Goal: Communication & Community: Connect with others

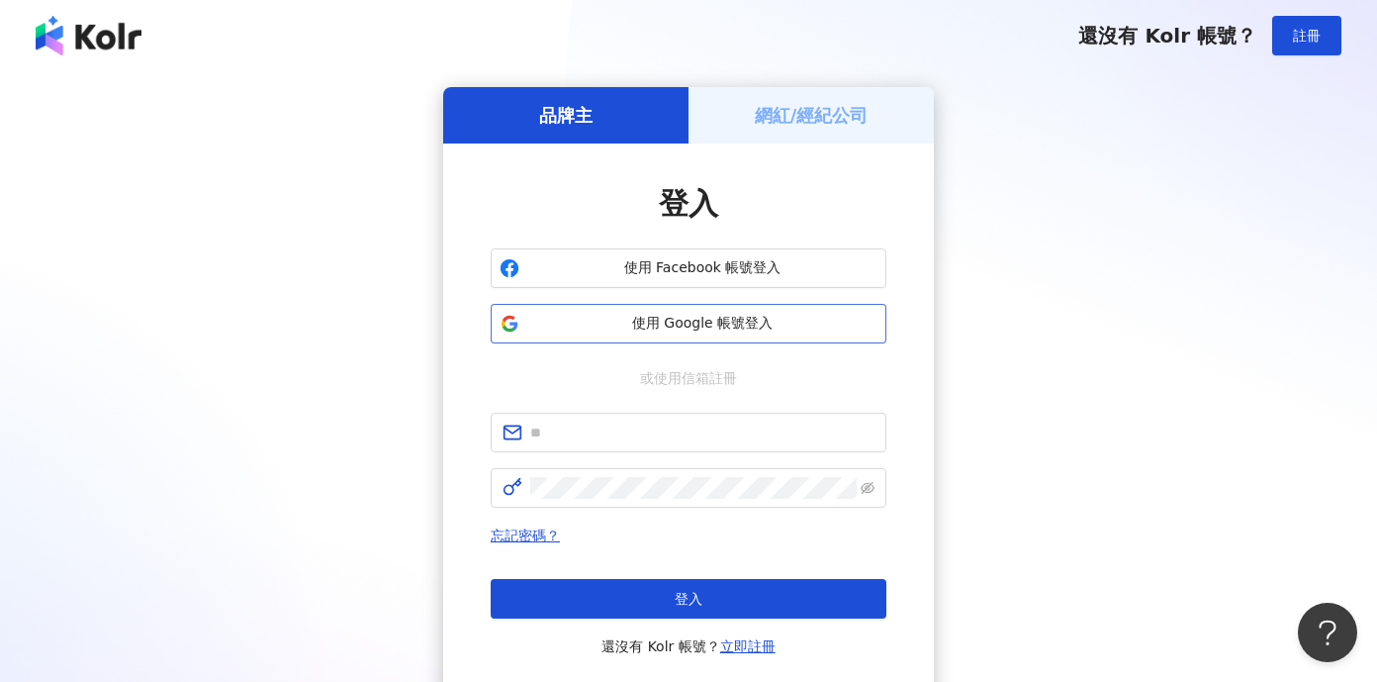
click at [800, 329] on span "使用 Google 帳號登入" at bounding box center [702, 324] width 350 height 20
click at [782, 317] on span "使用 Google 帳號登入" at bounding box center [702, 324] width 350 height 20
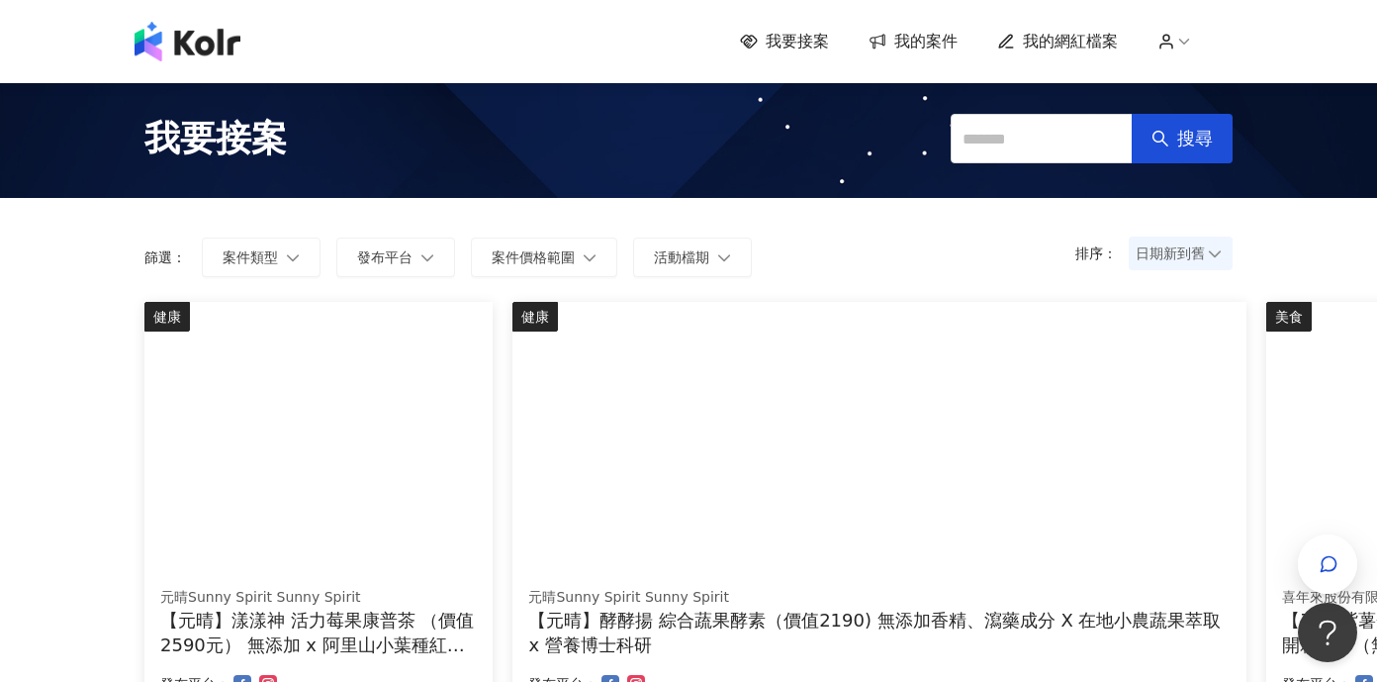
scroll to position [151, 0]
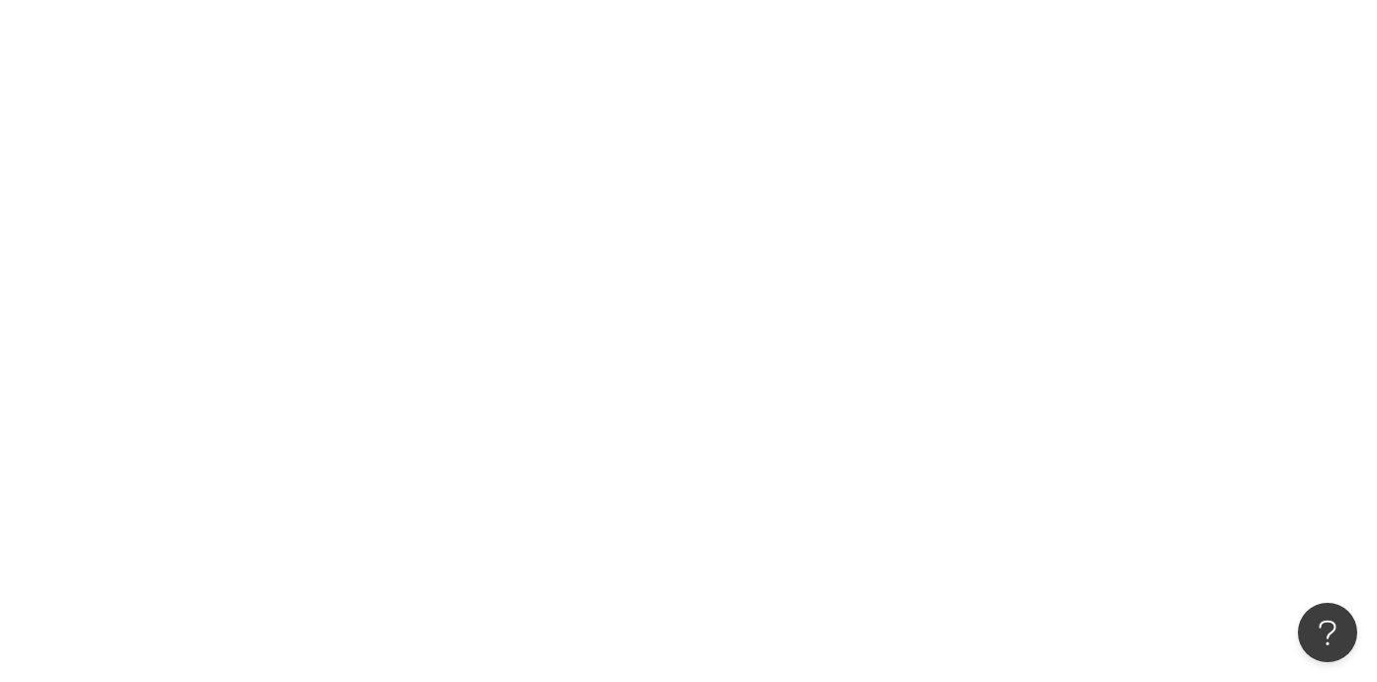
scroll to position [91, 0]
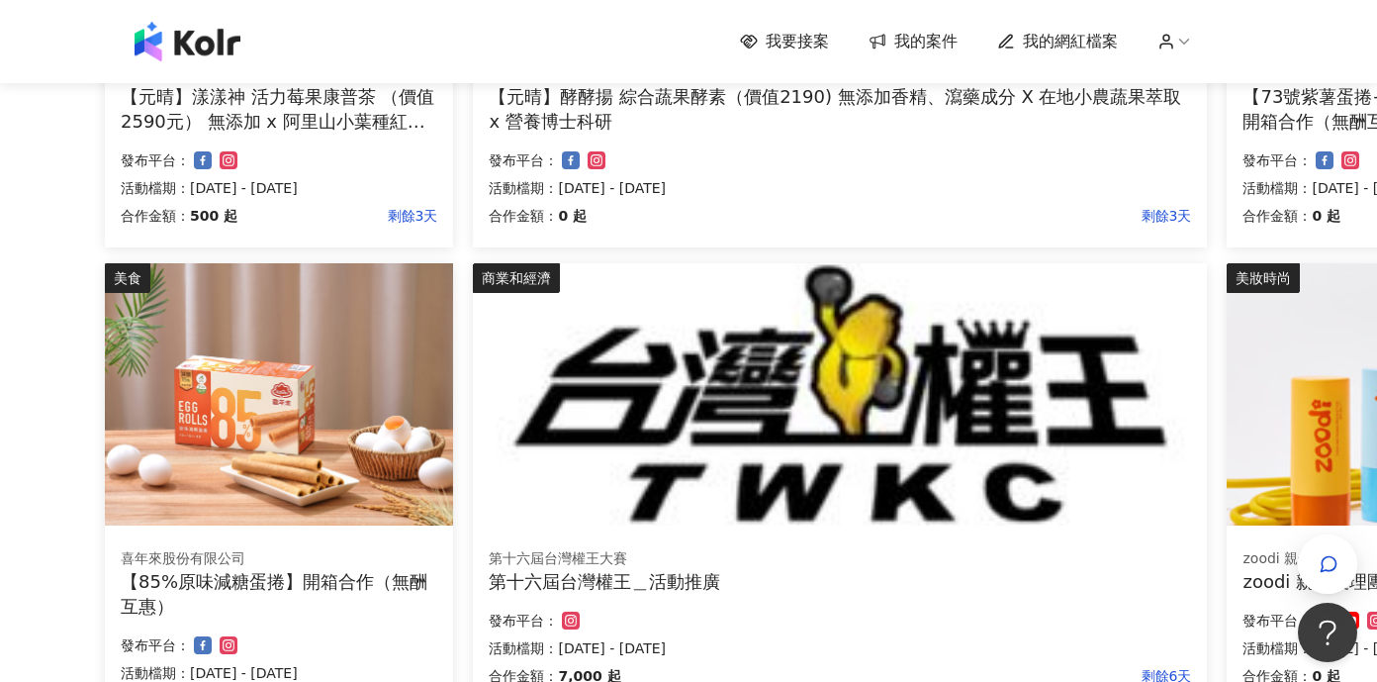
scroll to position [487, 40]
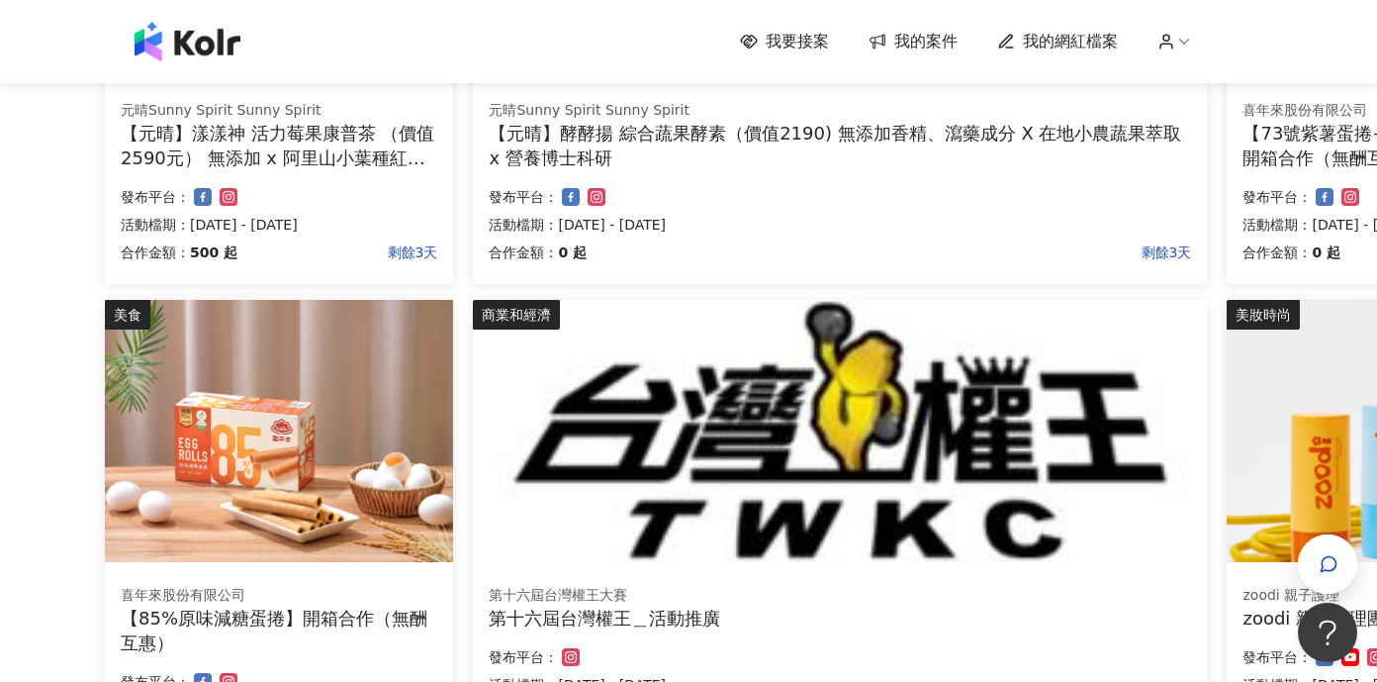
click at [1058, 44] on span "我的網紅檔案" at bounding box center [1070, 42] width 95 height 22
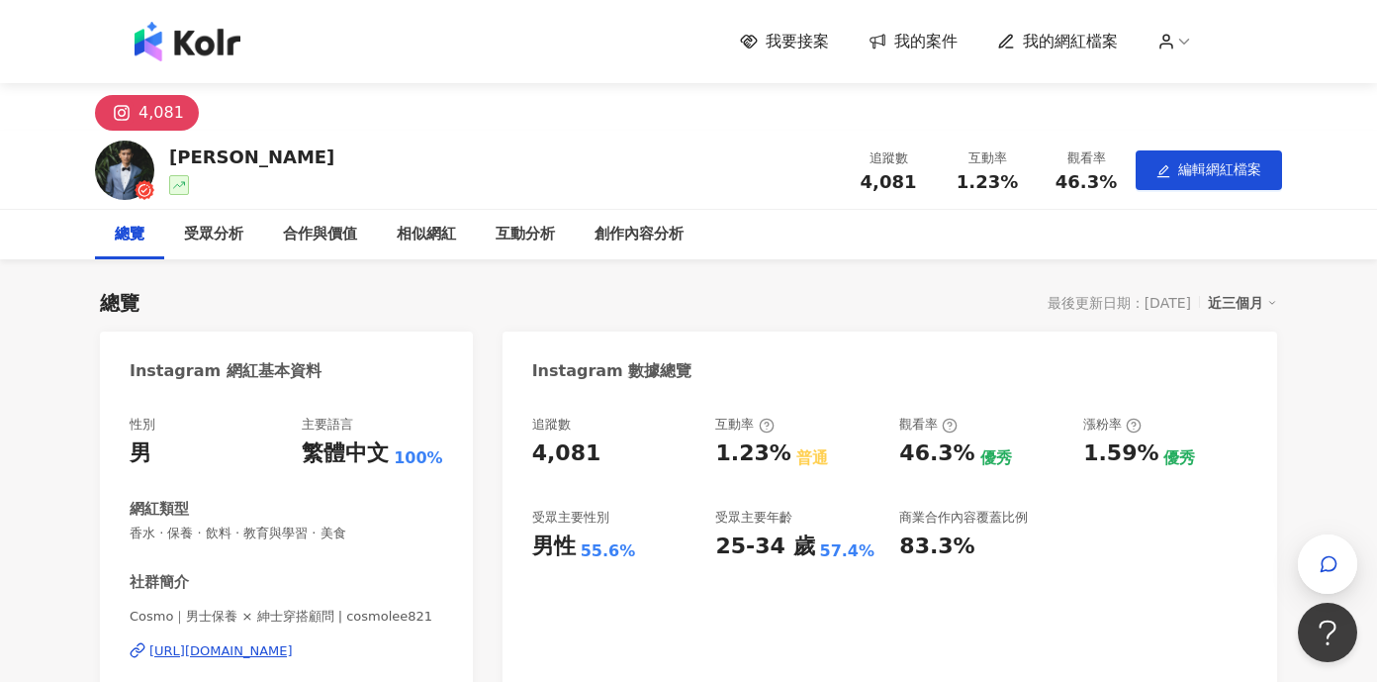
click at [909, 44] on span "我的案件" at bounding box center [926, 42] width 63 height 22
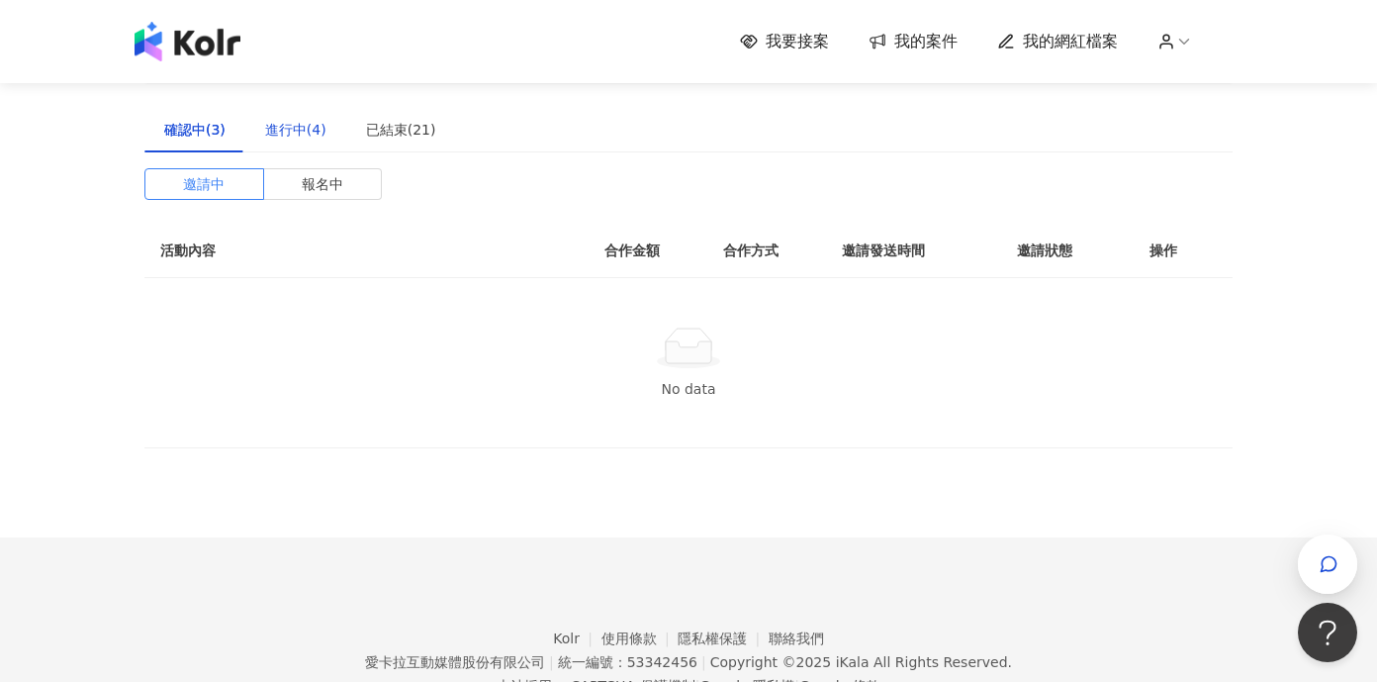
click at [316, 141] on div "進行中(4)" at bounding box center [295, 130] width 61 height 22
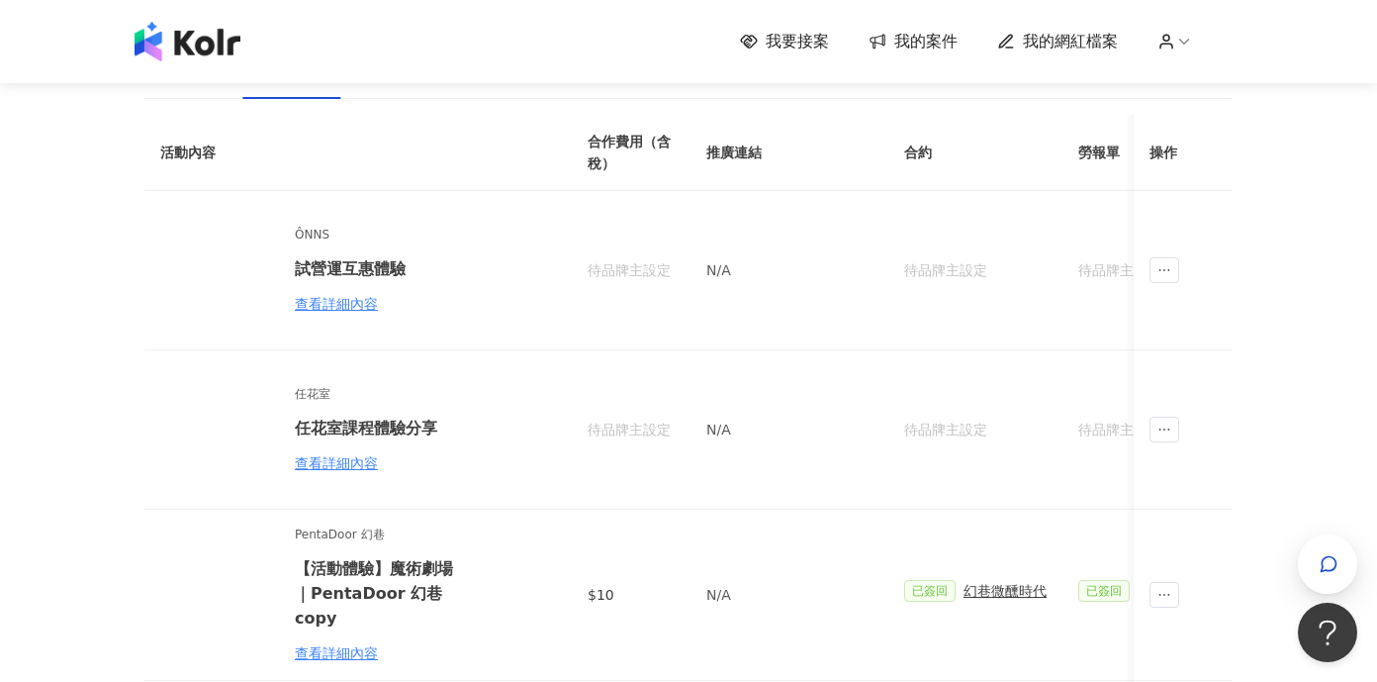
scroll to position [54, 0]
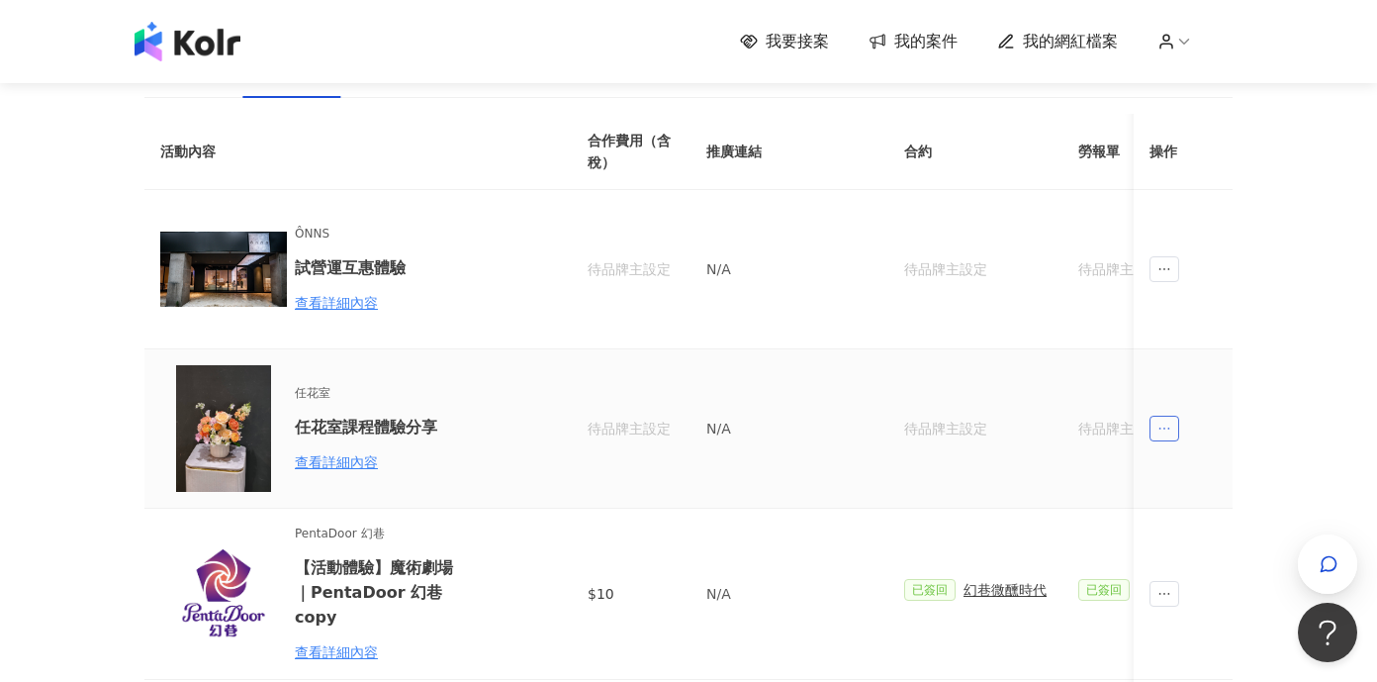
click at [1164, 436] on span "ellipsis" at bounding box center [1165, 429] width 30 height 26
click at [1191, 536] on li "傳訊" at bounding box center [1200, 518] width 93 height 40
click at [1174, 423] on span "ellipsis" at bounding box center [1165, 429] width 30 height 26
click at [1181, 499] on li "傳訊" at bounding box center [1200, 518] width 93 height 40
click at [1331, 557] on icon "button" at bounding box center [1329, 564] width 15 height 15
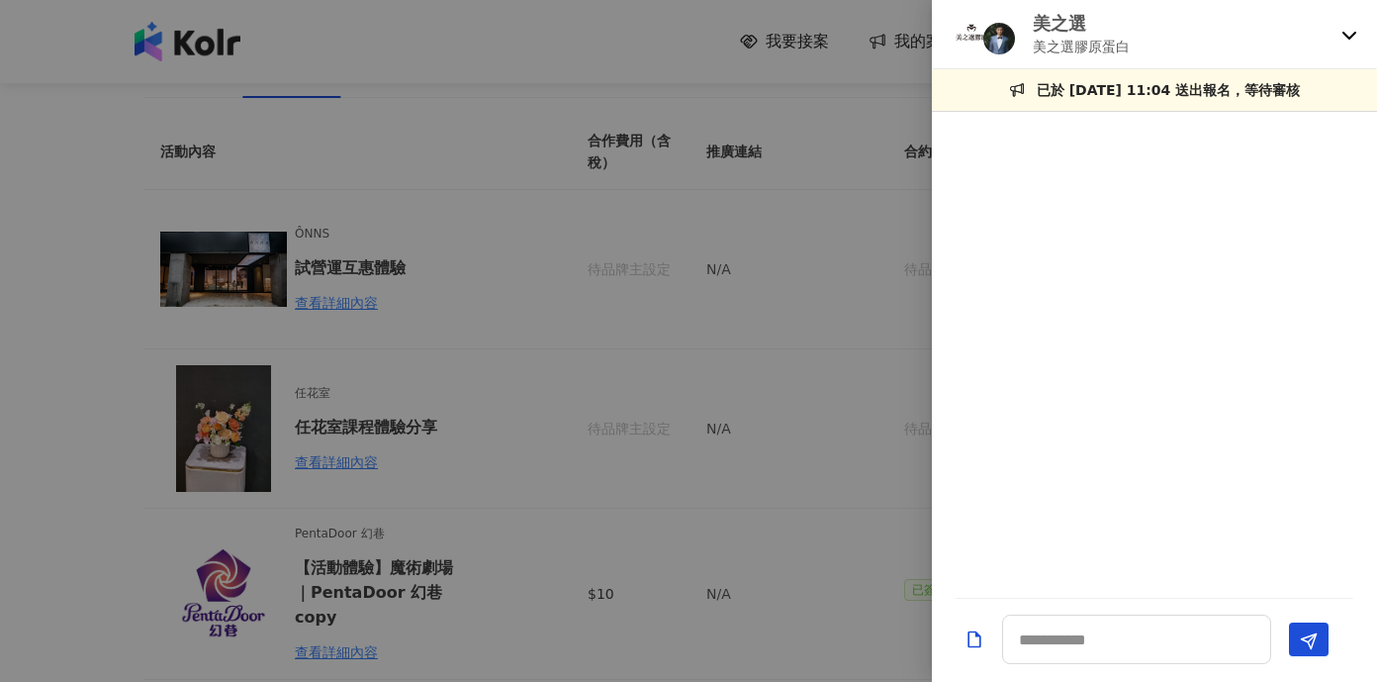
click at [1345, 37] on icon at bounding box center [1350, 35] width 16 height 16
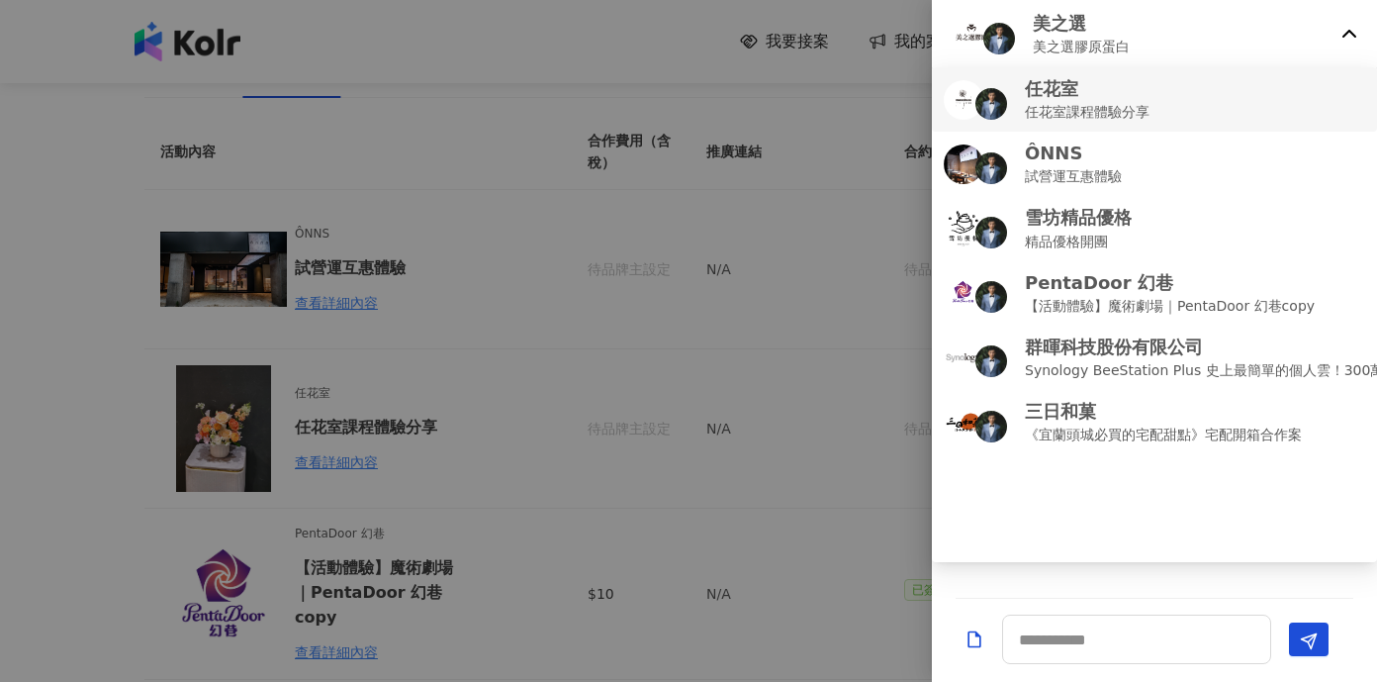
click at [1145, 98] on p "任花室" at bounding box center [1087, 88] width 125 height 25
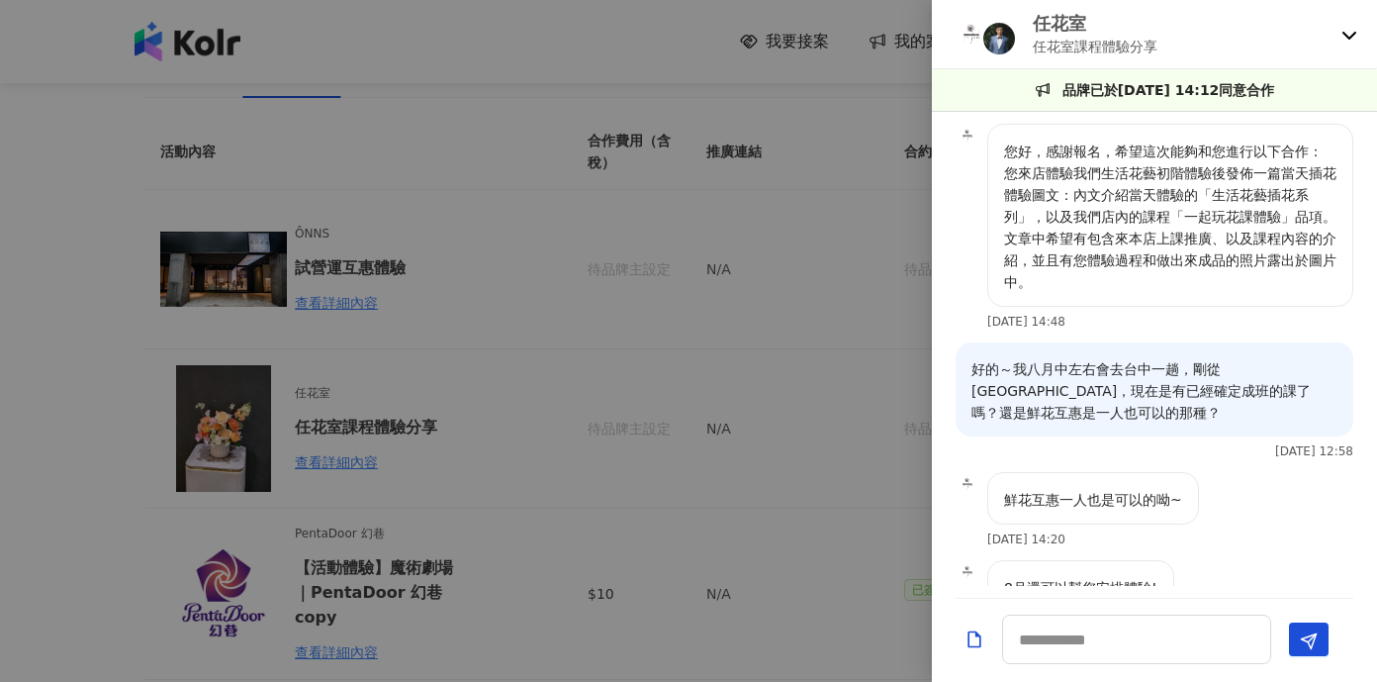
scroll to position [693, 0]
